Goal: Task Accomplishment & Management: Manage account settings

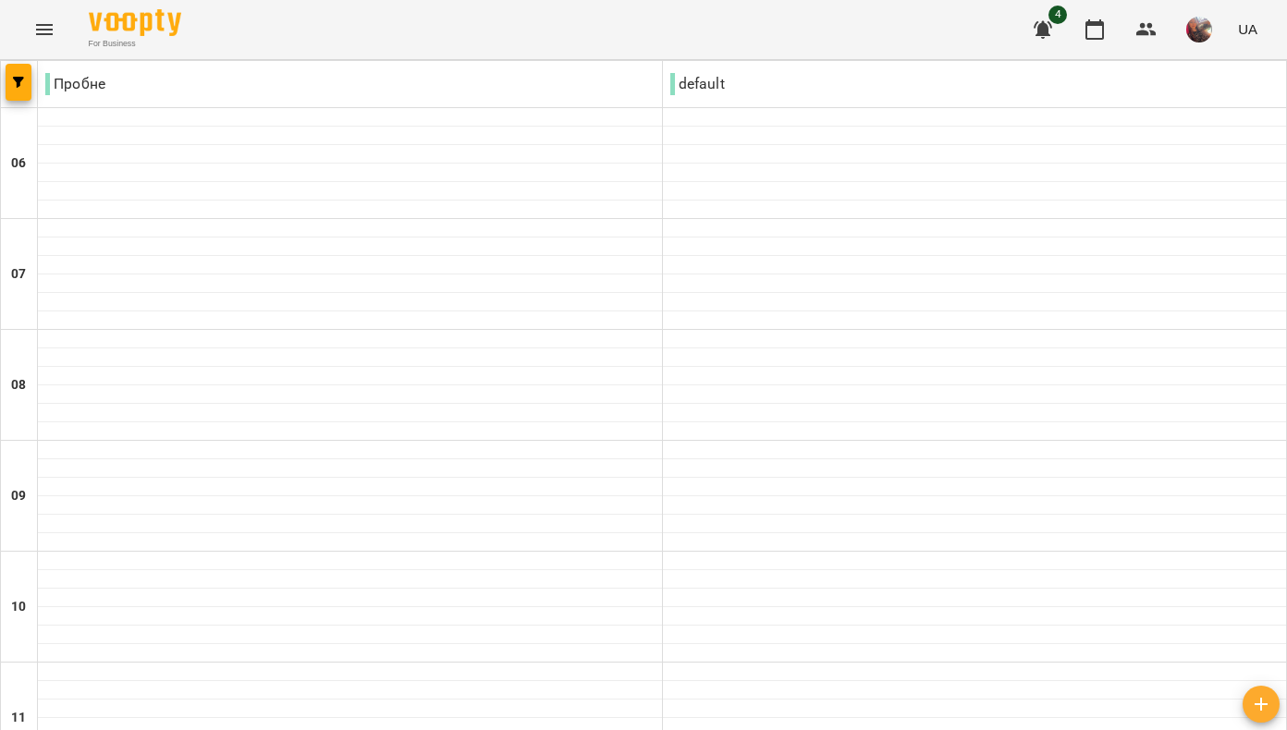
scroll to position [1260, 0]
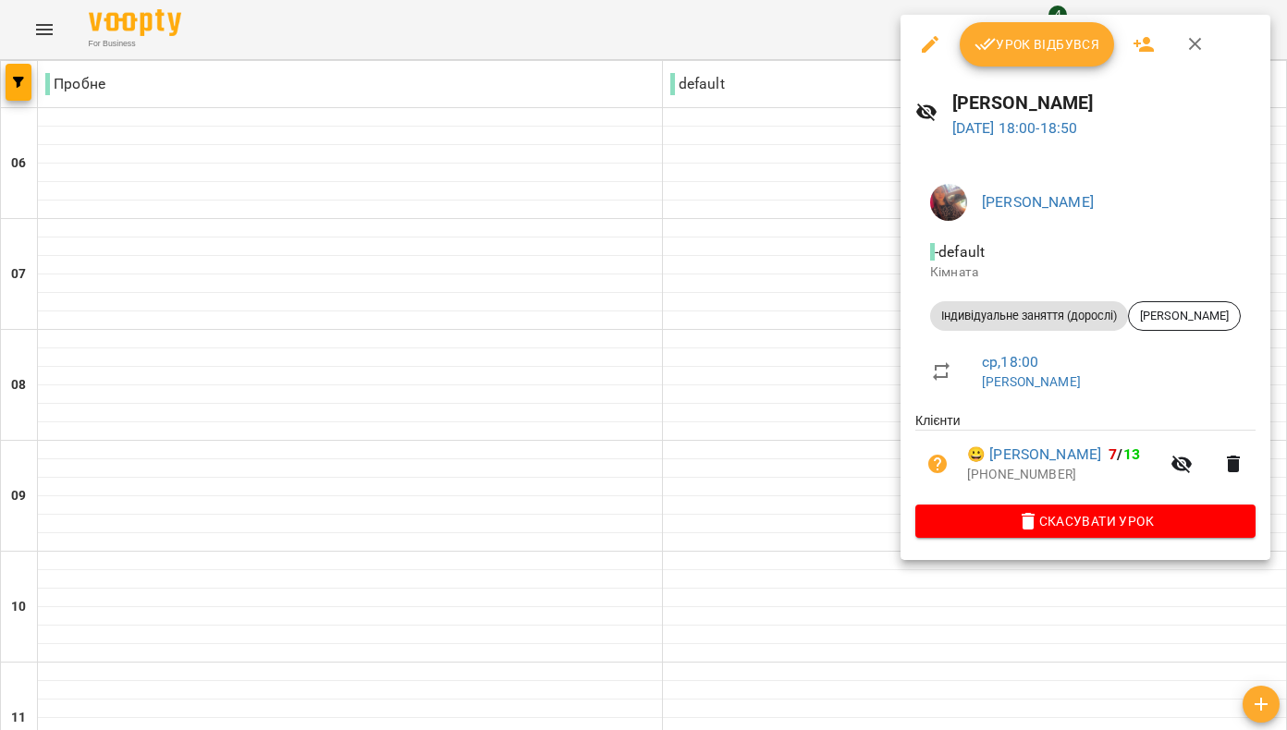
click at [1008, 50] on span "Урок відбувся" at bounding box center [1037, 44] width 126 height 22
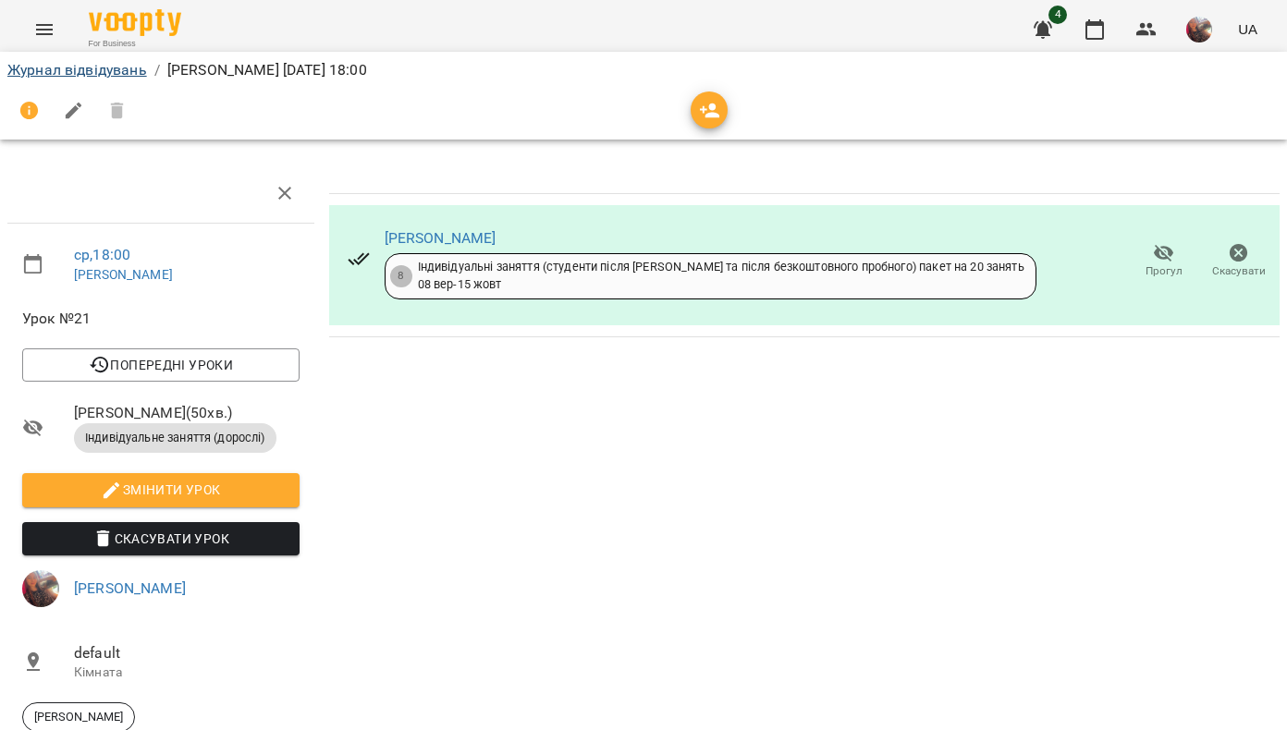
click at [109, 73] on link "Журнал відвідувань" at bounding box center [77, 70] width 140 height 18
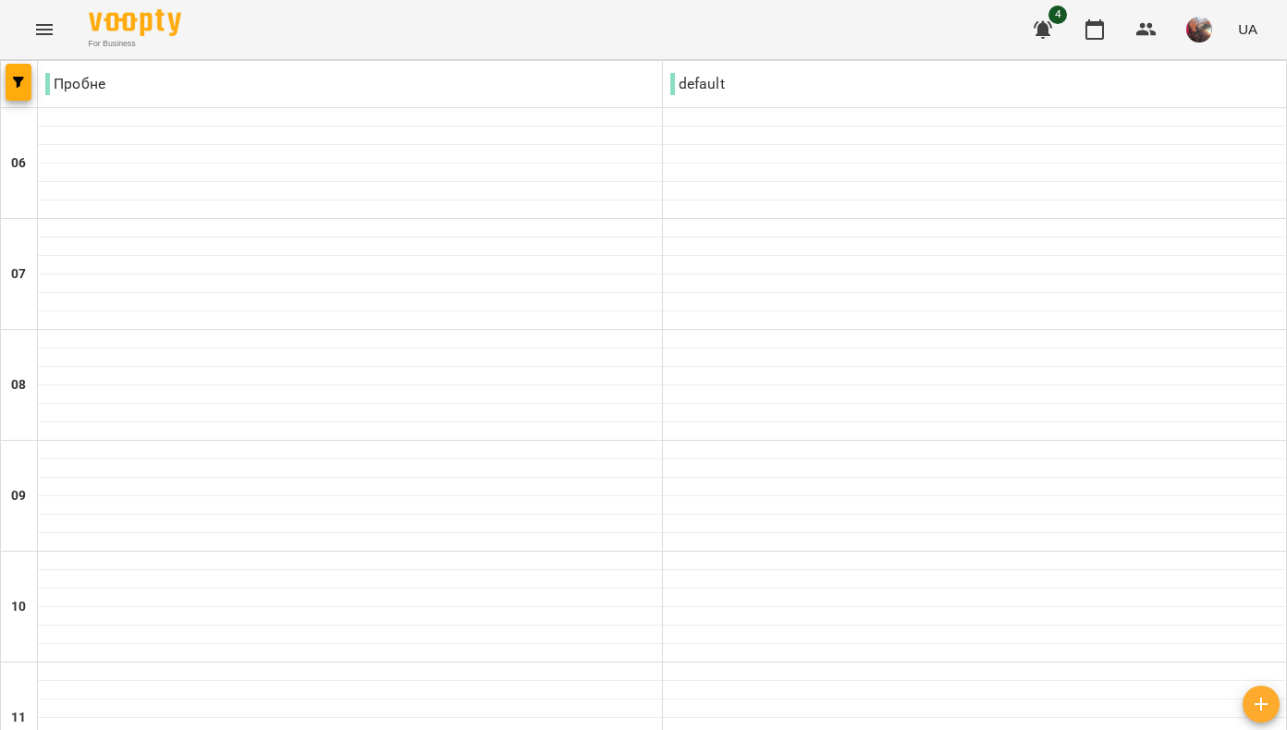
scroll to position [921, 0]
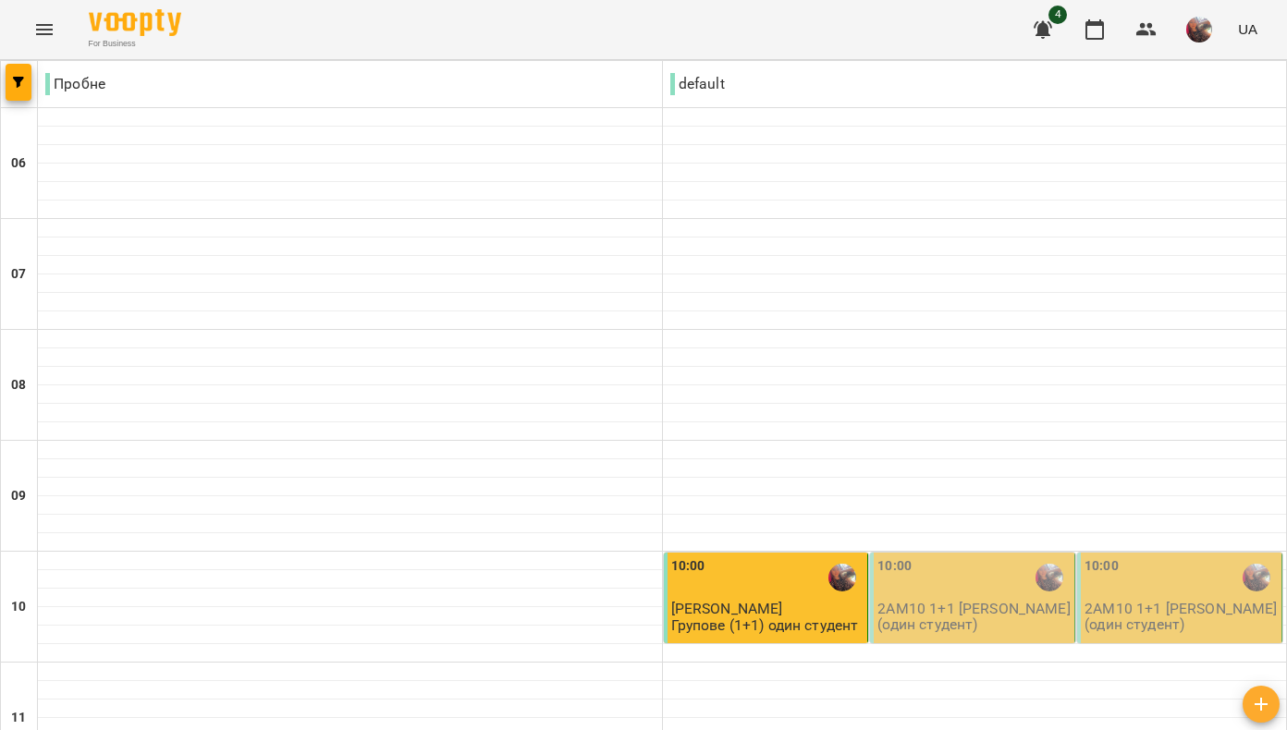
scroll to position [279, 0]
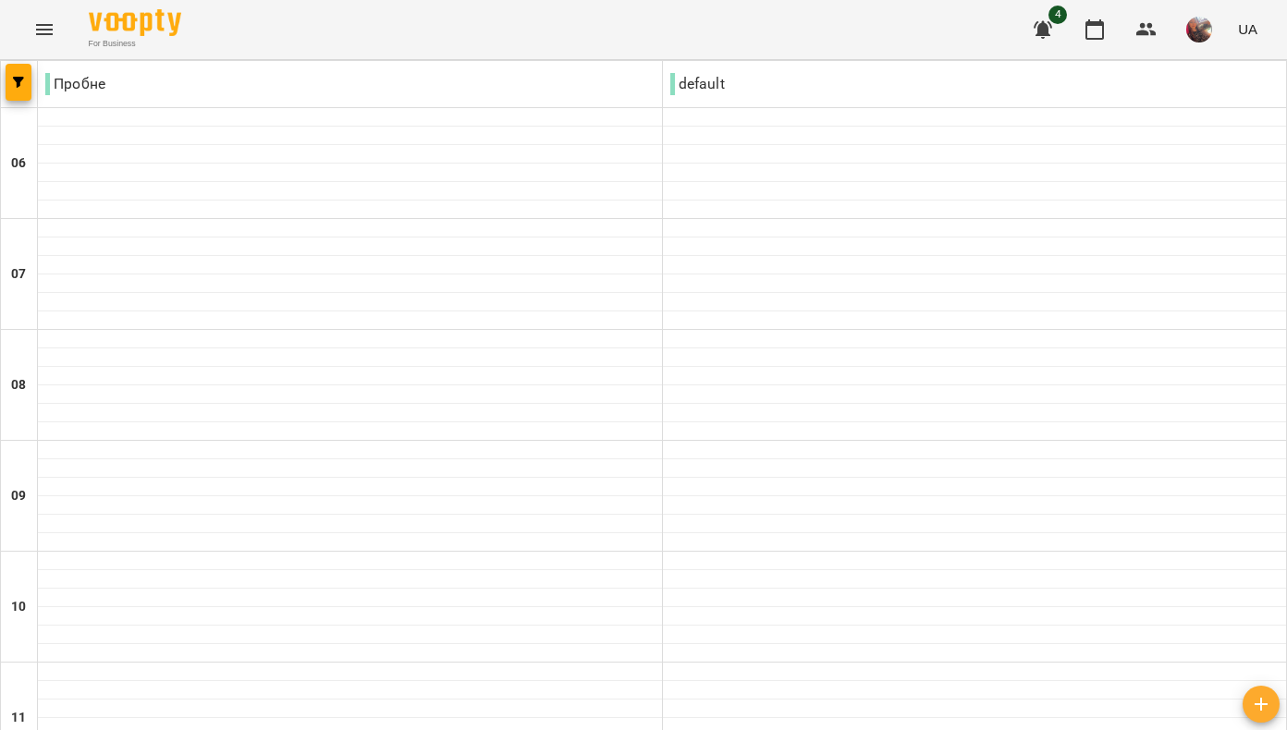
scroll to position [1145, 0]
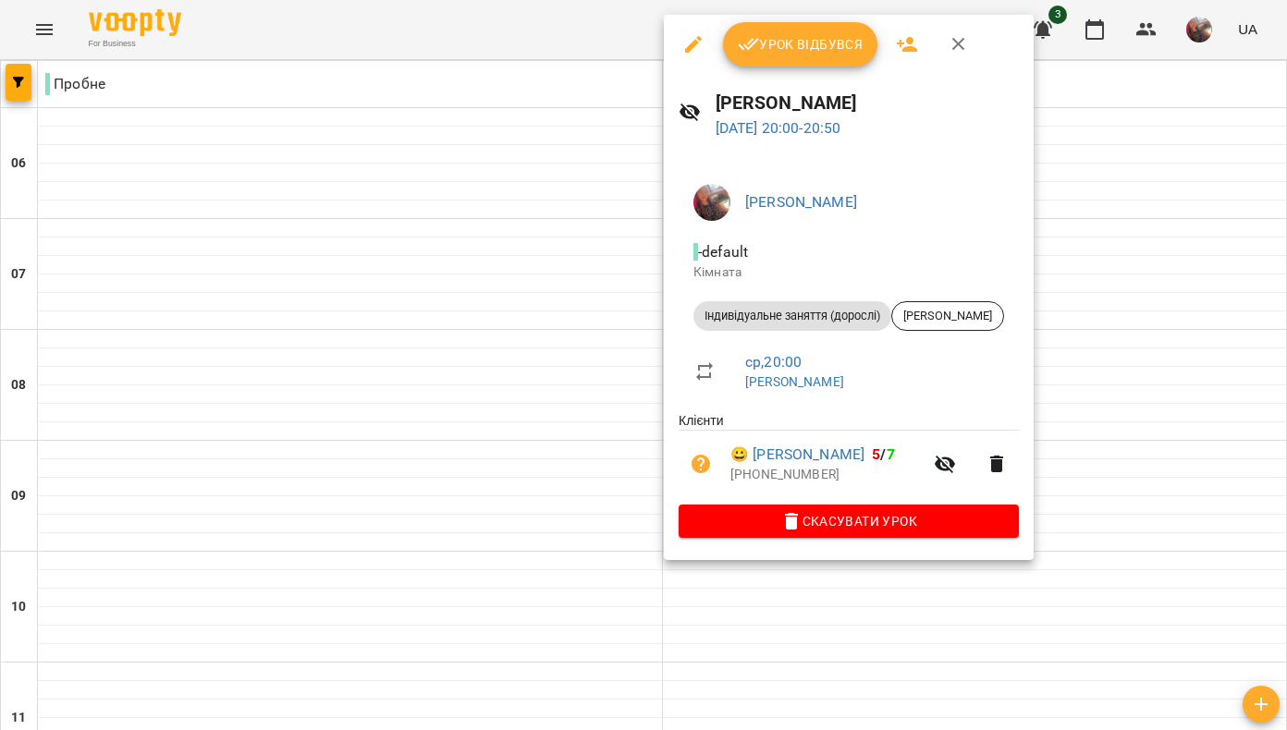
click at [800, 44] on span "Урок відбувся" at bounding box center [801, 44] width 126 height 22
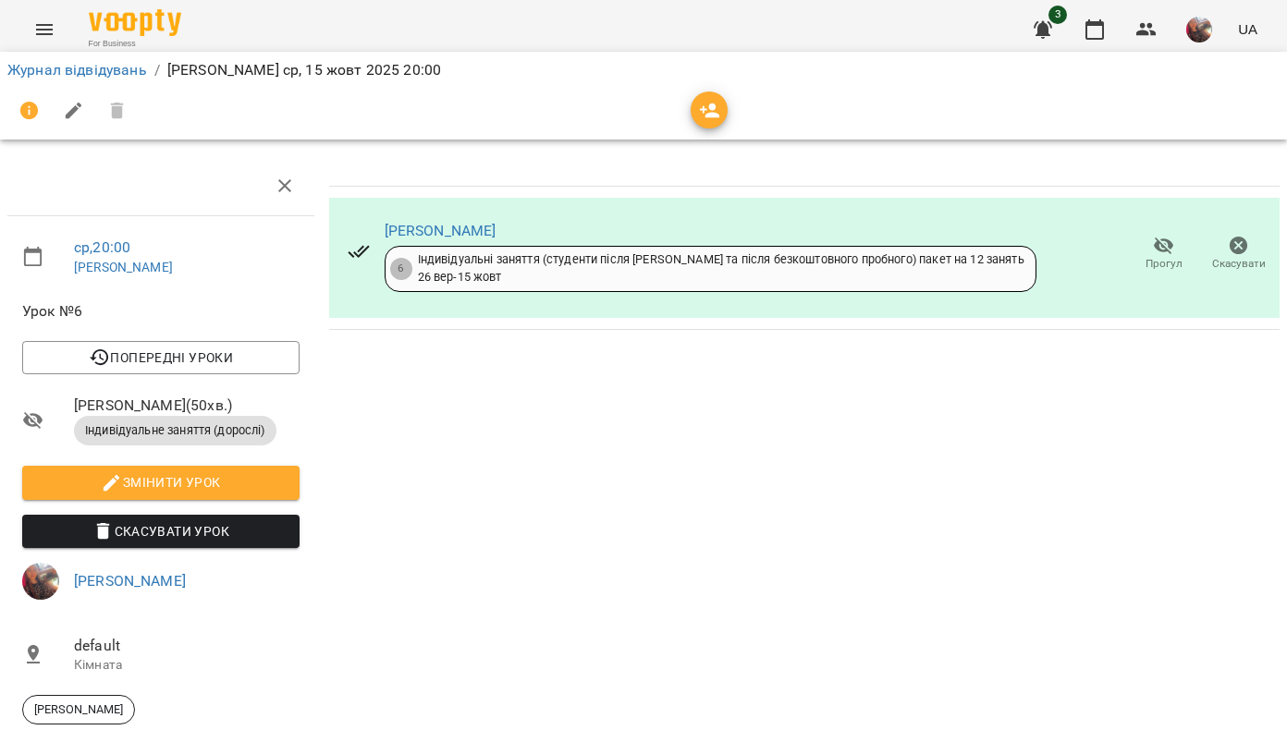
scroll to position [83, 0]
click at [128, 79] on li "Журнал відвідувань" at bounding box center [77, 70] width 140 height 22
click at [128, 68] on link "Журнал відвідувань" at bounding box center [77, 70] width 140 height 18
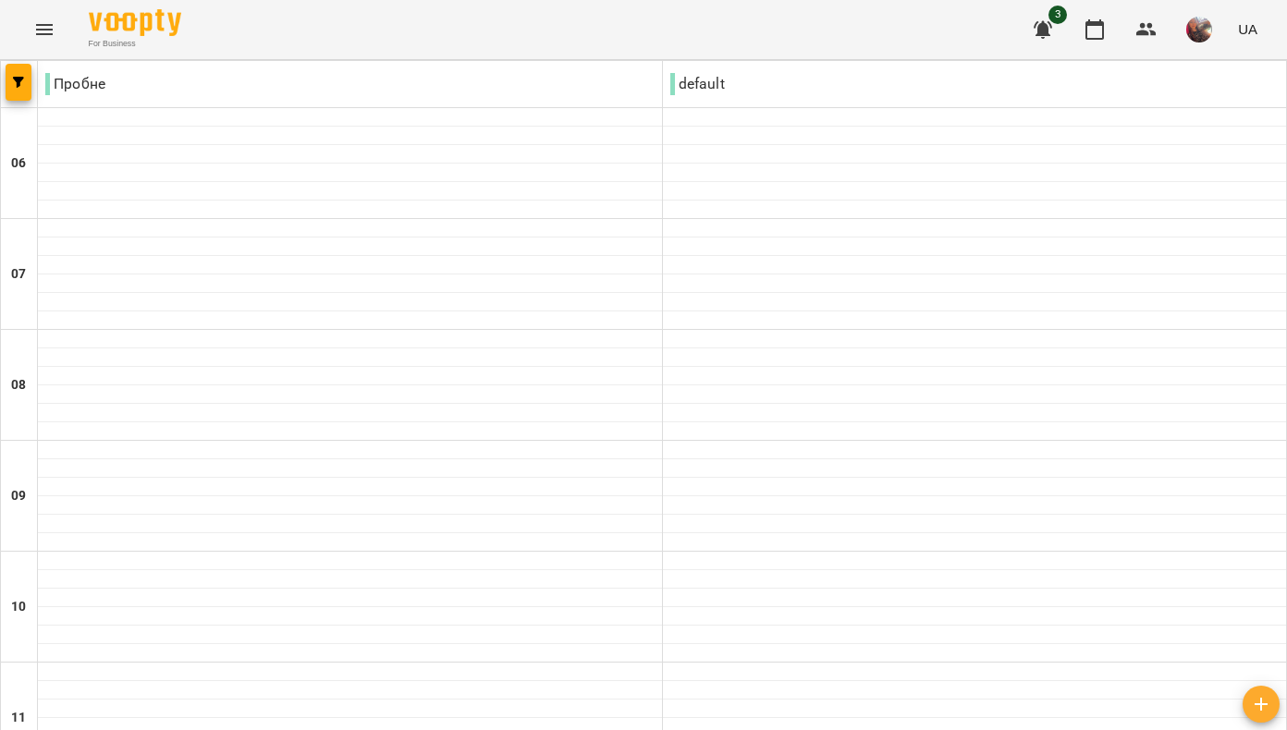
scroll to position [1387, 0]
